Goal: Task Accomplishment & Management: Manage account settings

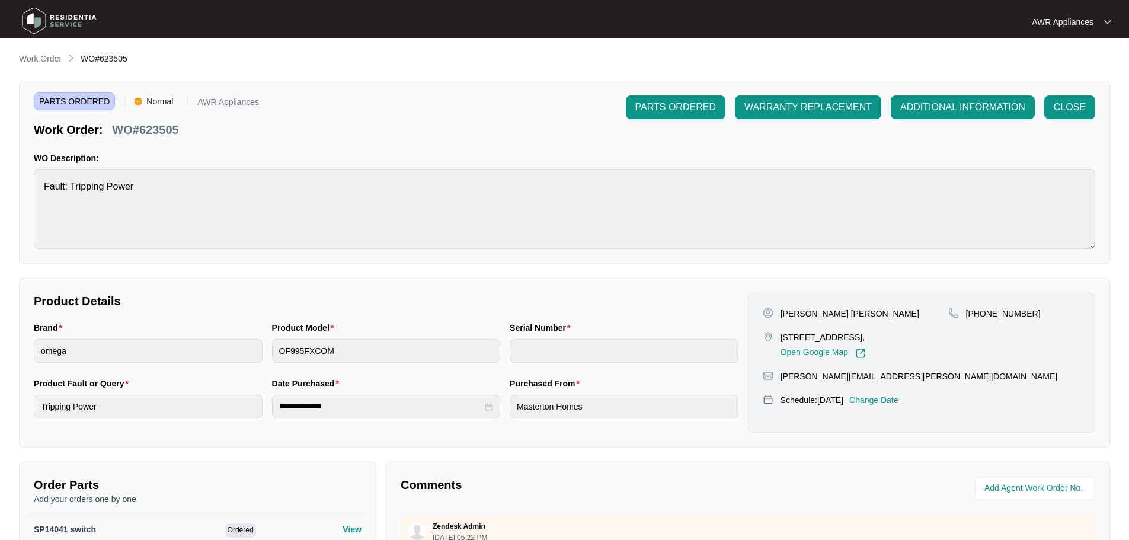
scroll to position [249, 0]
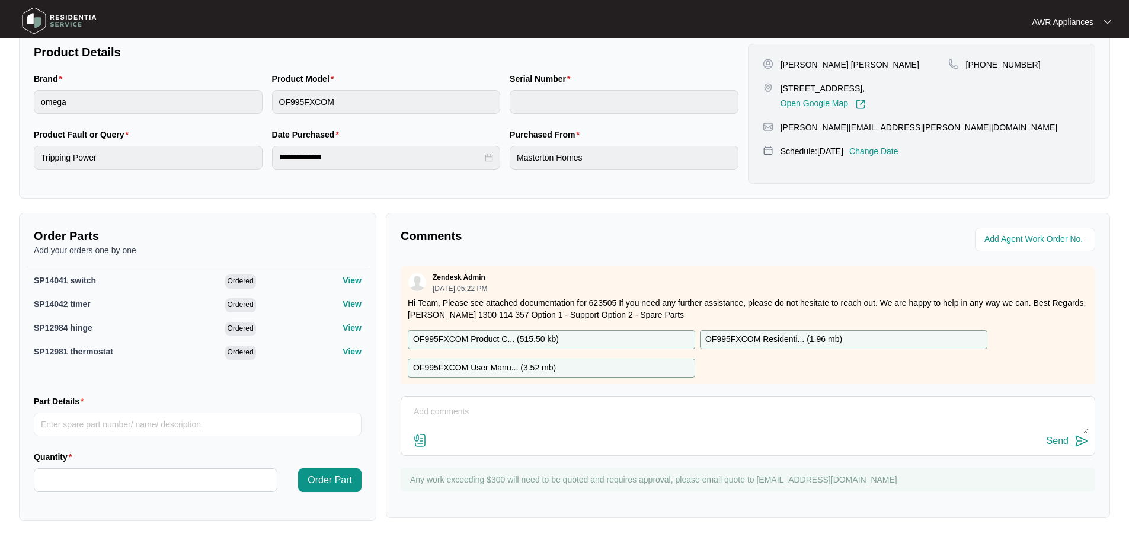
click at [31, 16] on img at bounding box center [59, 21] width 83 height 36
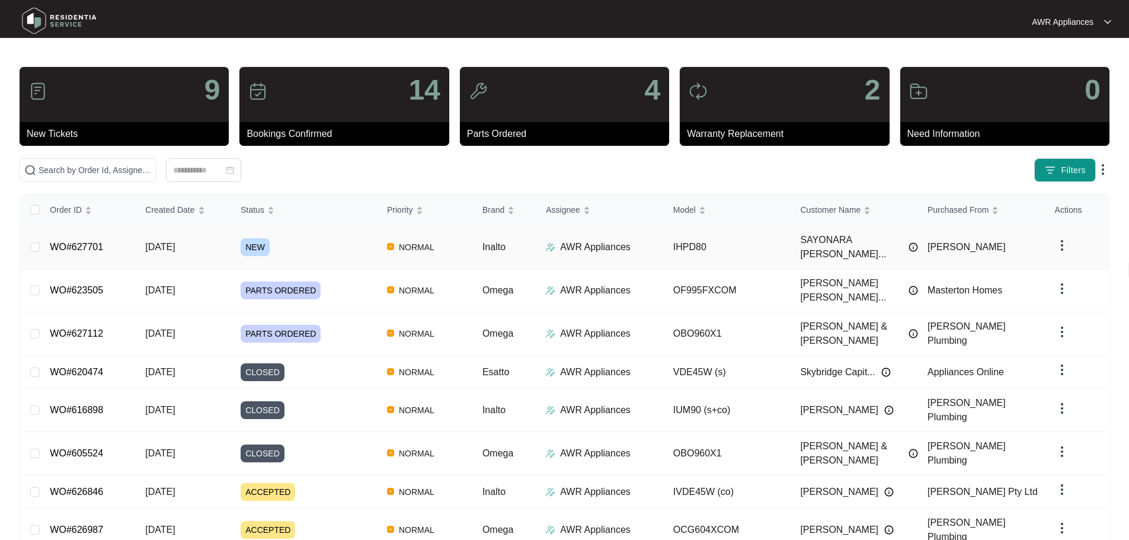
click at [162, 244] on span "[DATE]" at bounding box center [160, 247] width 30 height 10
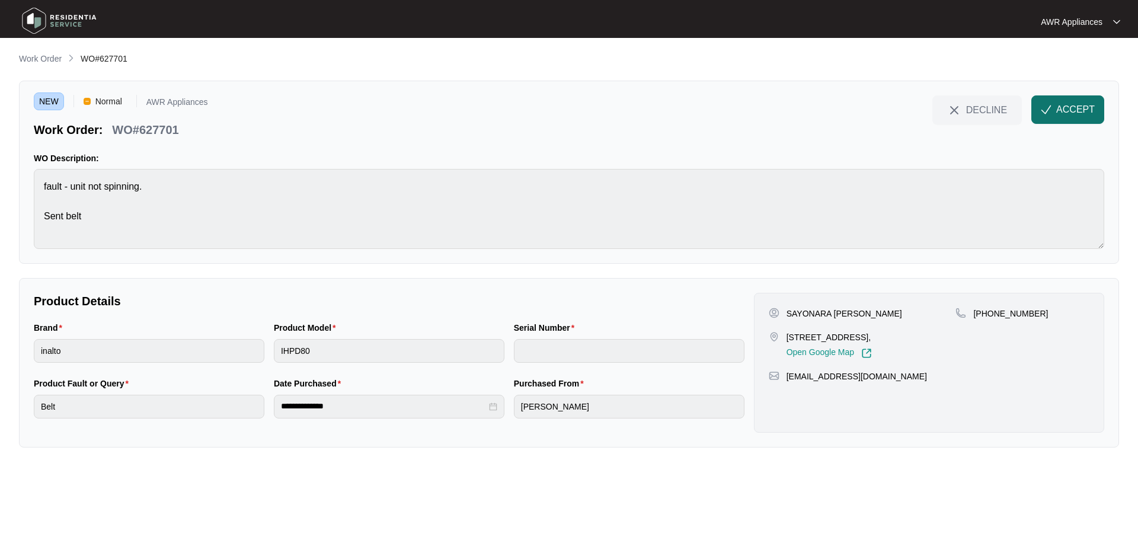
click at [1057, 107] on span "ACCEPT" at bounding box center [1075, 110] width 39 height 14
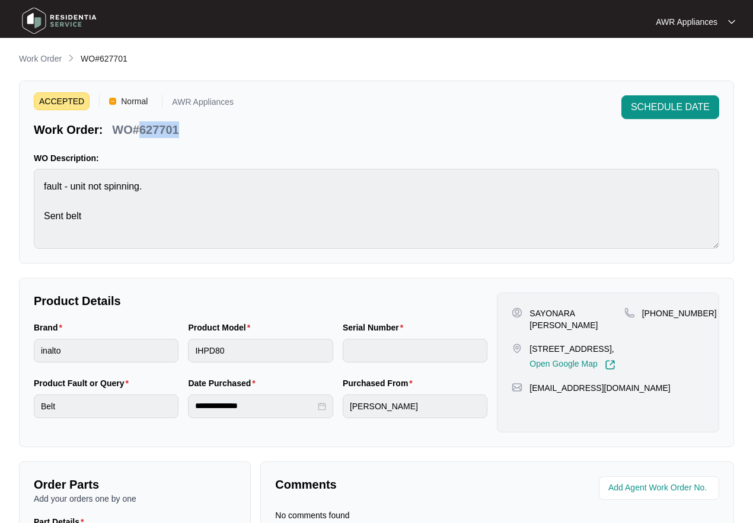
drag, startPoint x: 139, startPoint y: 129, endPoint x: 178, endPoint y: 126, distance: 39.8
click at [178, 126] on p "WO#627701" at bounding box center [145, 129] width 66 height 17
copy p "627701"
drag, startPoint x: 528, startPoint y: 401, endPoint x: 651, endPoint y: 401, distance: 122.7
click at [651, 394] on div "[EMAIL_ADDRESS][DOMAIN_NAME]" at bounding box center [607, 388] width 193 height 12
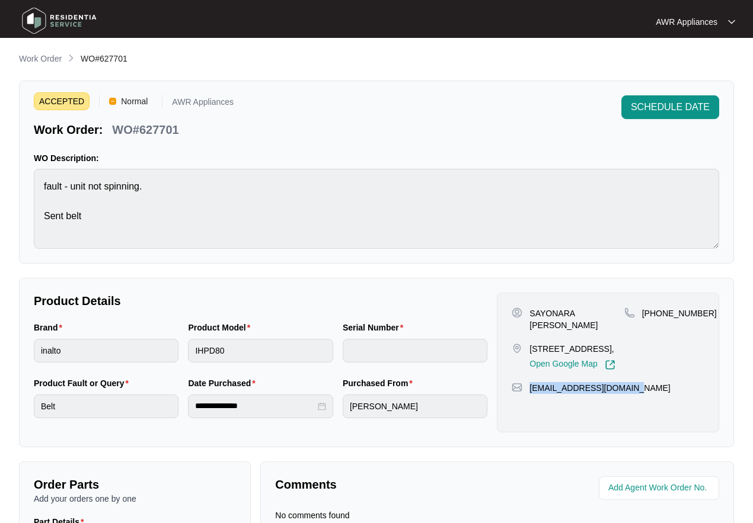
copy p "[EMAIL_ADDRESS][DOMAIN_NAME]"
drag, startPoint x: 654, startPoint y: 314, endPoint x: 699, endPoint y: 308, distance: 45.4
click at [699, 308] on div "[PHONE_NUMBER]" at bounding box center [664, 314] width 80 height 12
copy p "426216357"
